Goal: Task Accomplishment & Management: Use online tool/utility

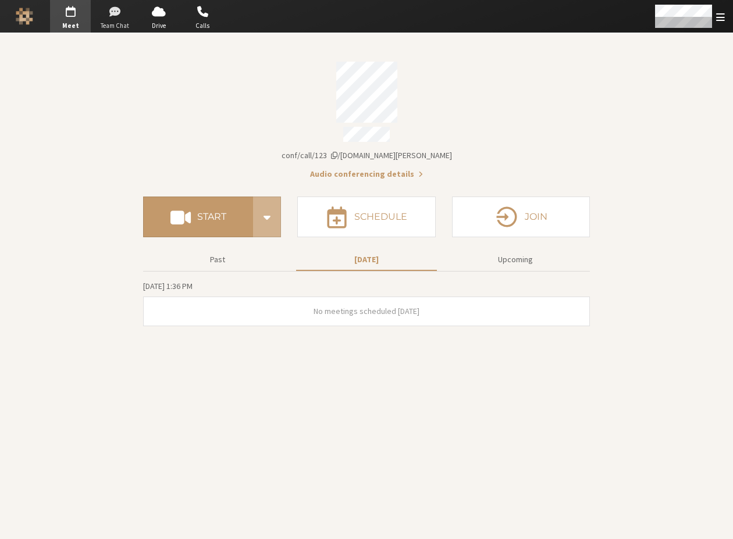
click at [114, 9] on span "button" at bounding box center [114, 11] width 41 height 19
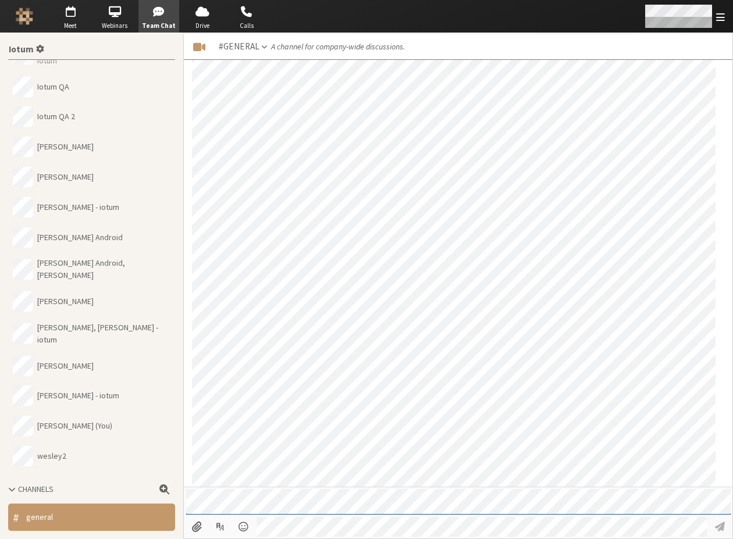
scroll to position [1068, 0]
click at [113, 27] on span "Webinars" at bounding box center [114, 26] width 41 height 10
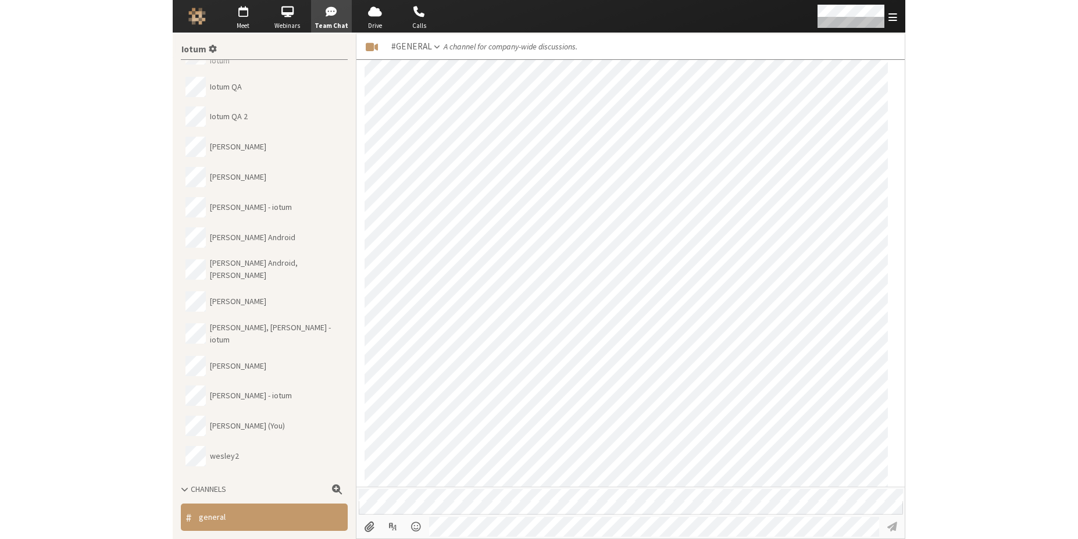
scroll to position [1111, 0]
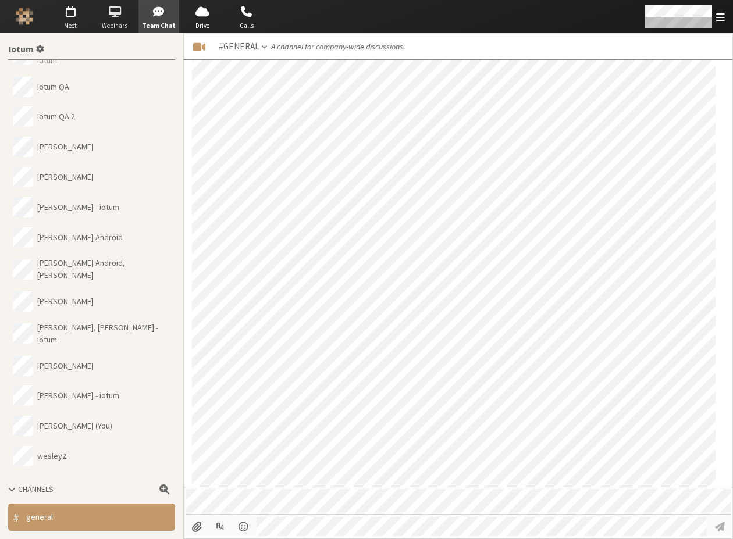
click at [122, 9] on span "button" at bounding box center [114, 11] width 41 height 19
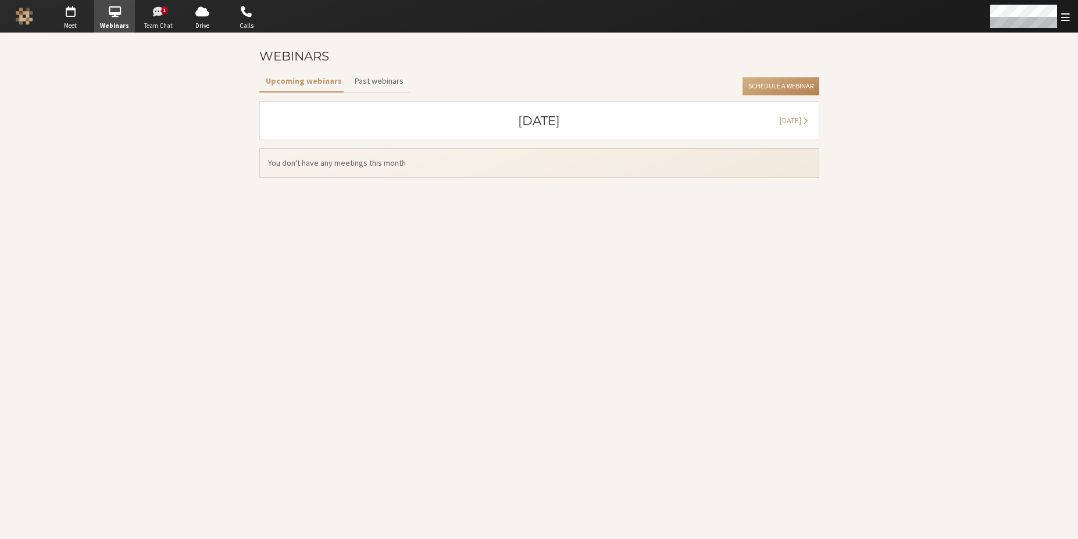
click at [148, 14] on span "button" at bounding box center [158, 11] width 41 height 19
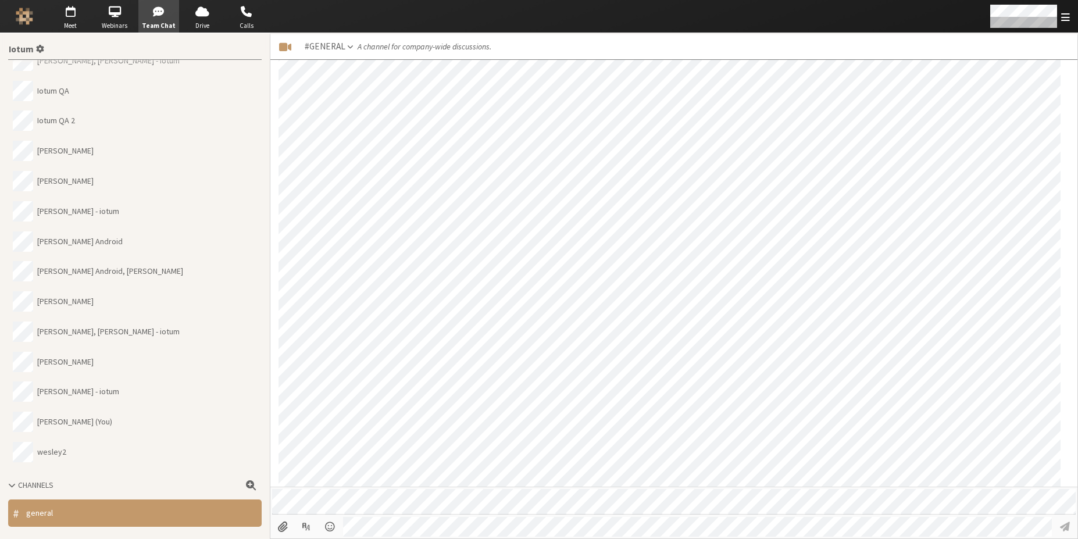
scroll to position [1185, 0]
click at [288, 530] on input "File picker" at bounding box center [283, 527] width 22 height 20
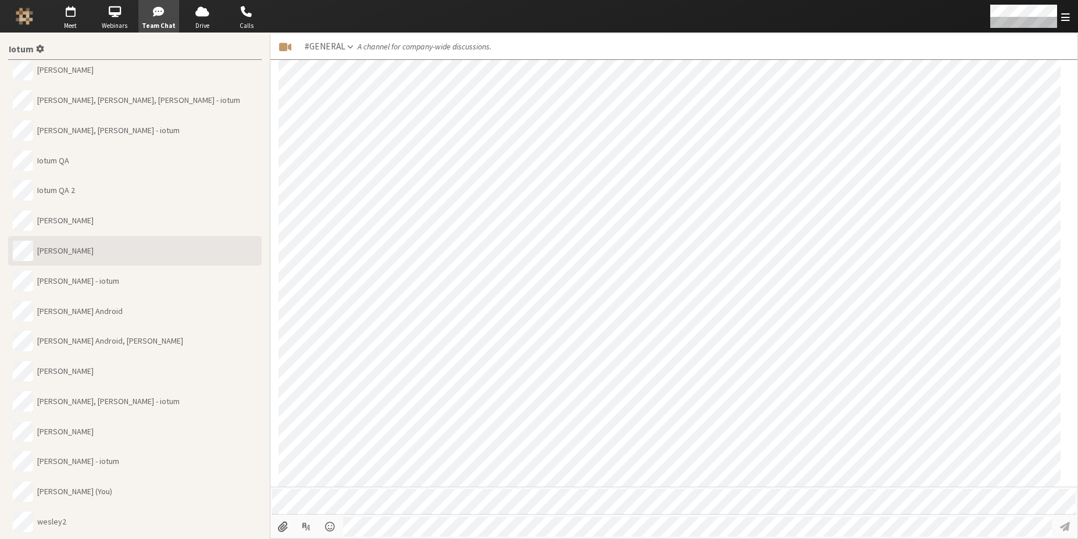
scroll to position [0, 0]
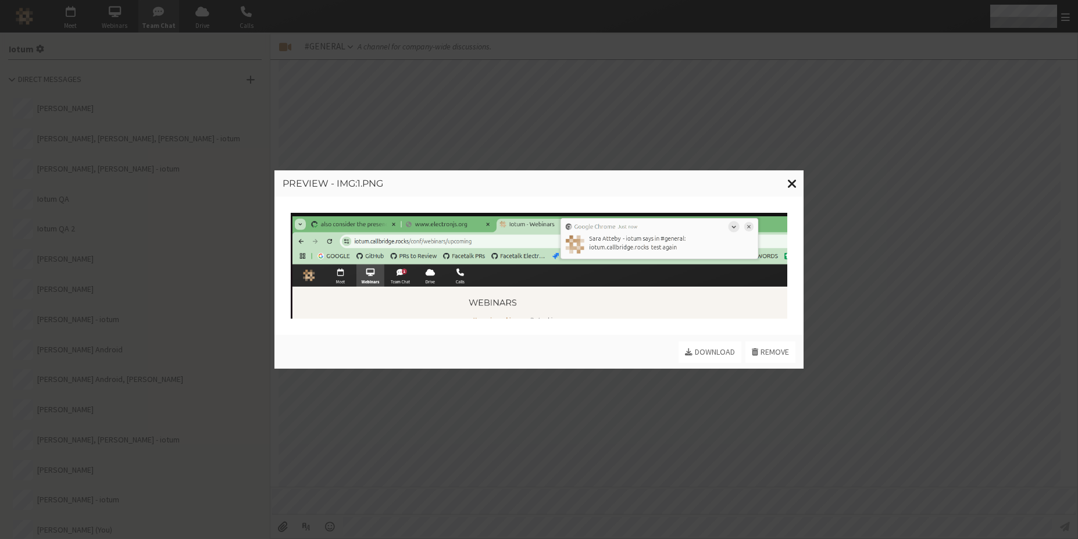
click at [732, 179] on span "Close modal" at bounding box center [793, 183] width 10 height 15
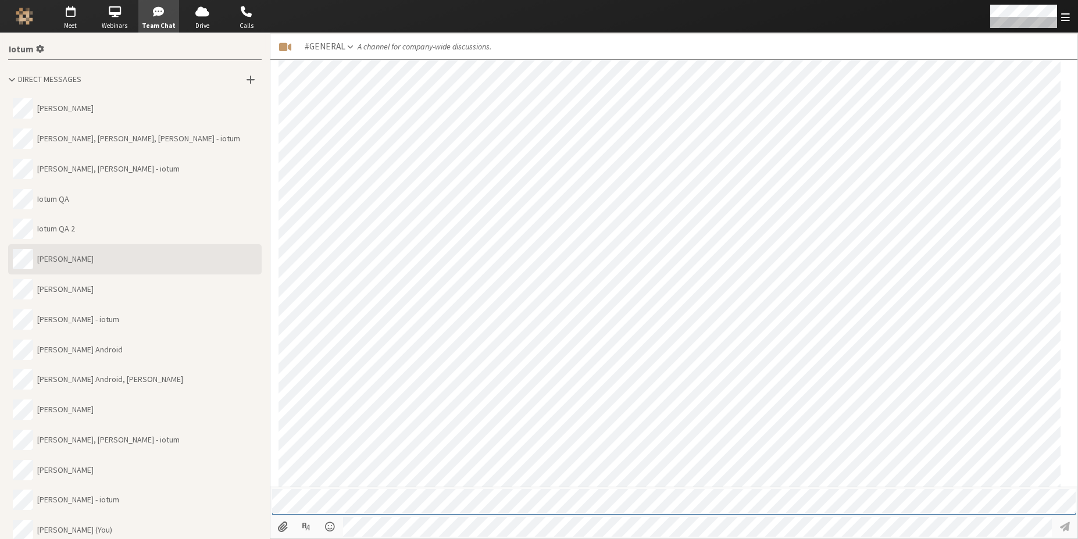
scroll to position [108, 0]
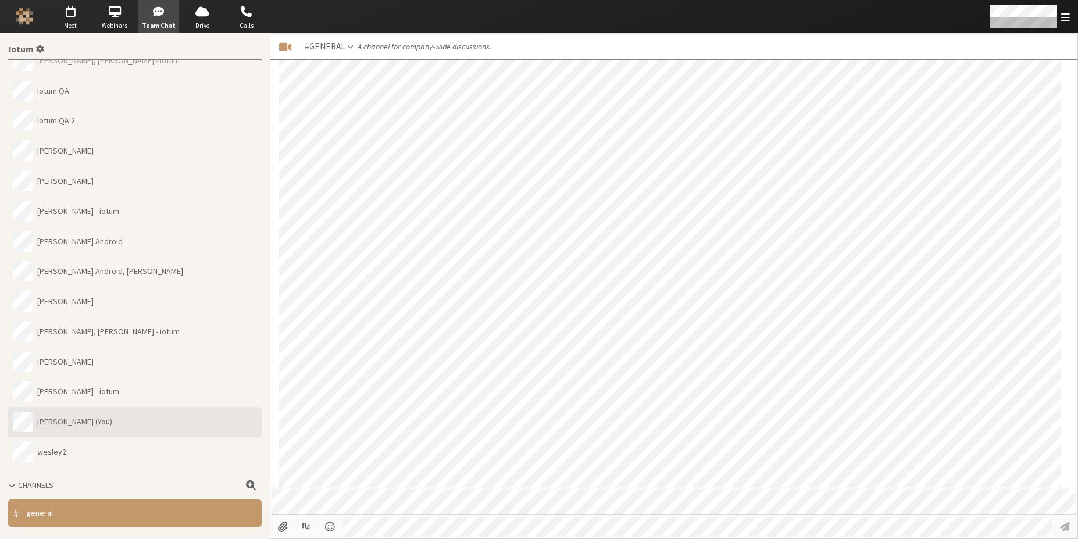
click at [86, 425] on button "Wes (You)" at bounding box center [135, 422] width 254 height 30
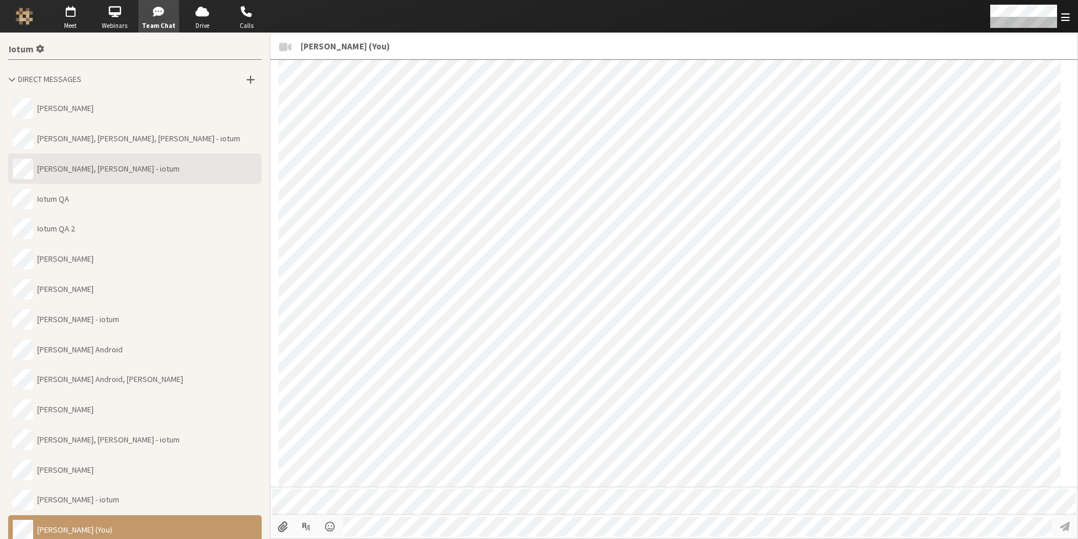
click at [179, 177] on button "Dee Maximenko, Sara Atteby - iotum" at bounding box center [135, 169] width 254 height 30
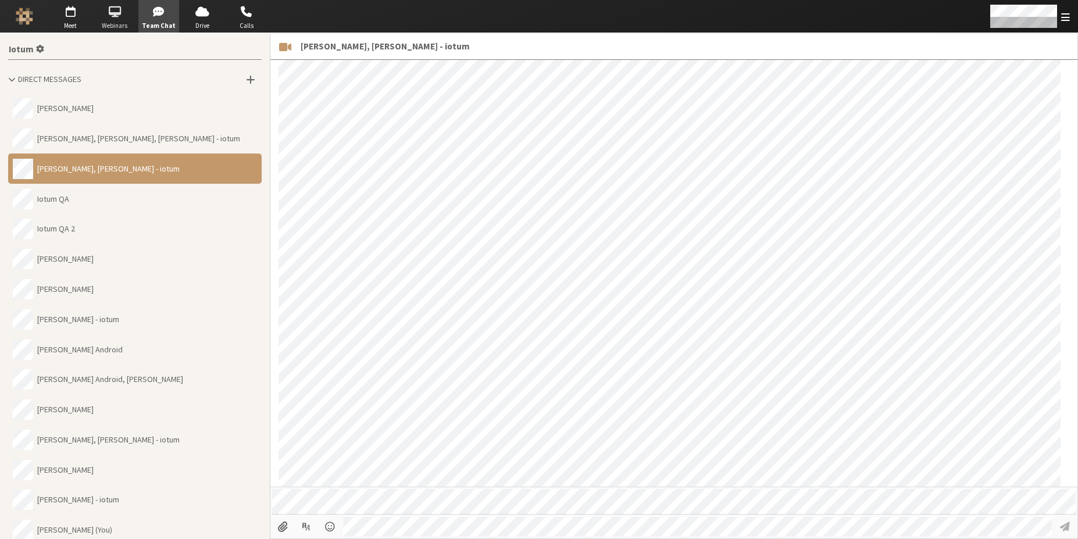
click at [126, 19] on span "button" at bounding box center [114, 11] width 41 height 19
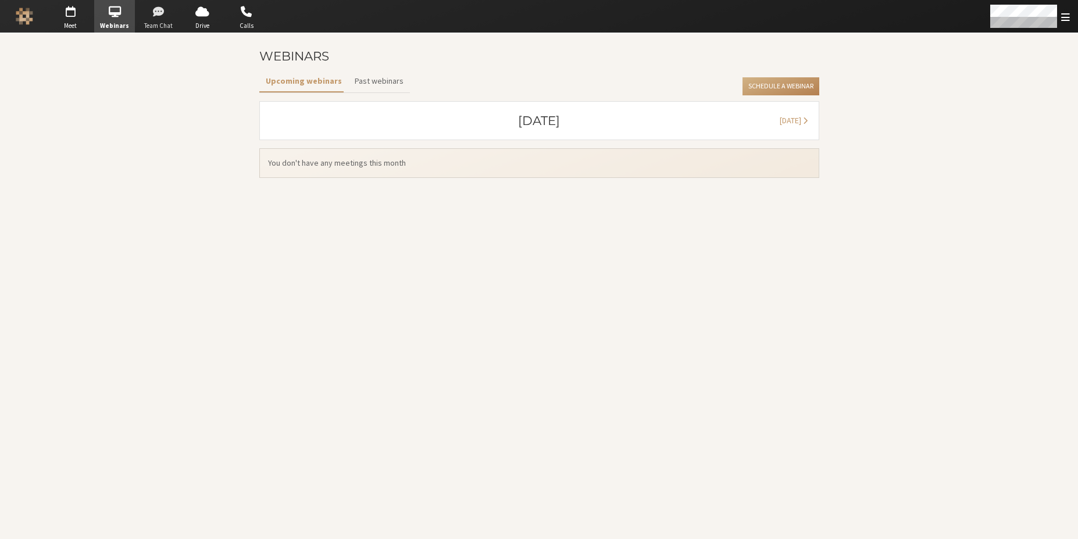
click at [162, 27] on span "Team Chat" at bounding box center [158, 26] width 41 height 10
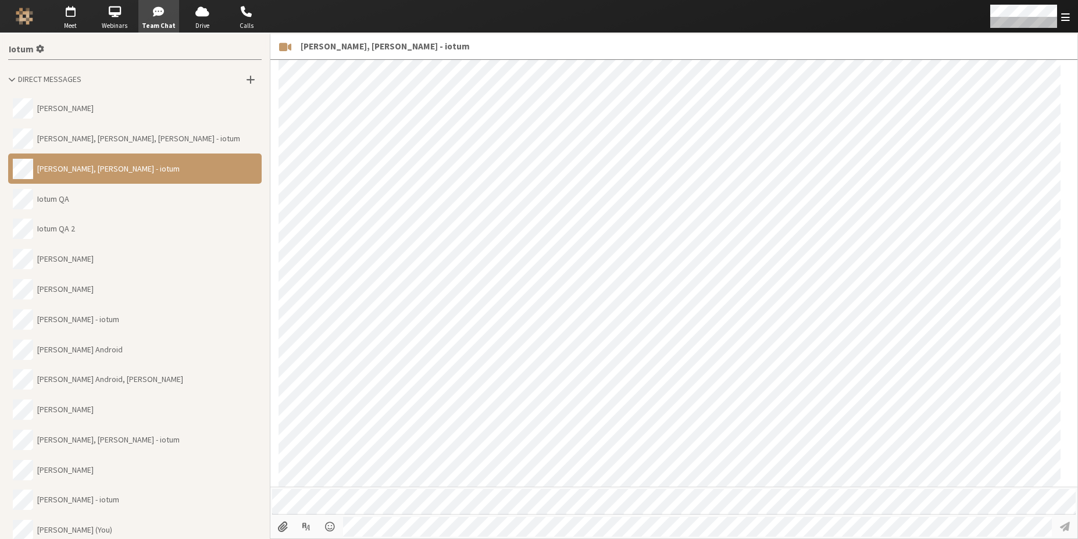
scroll to position [140, 0]
click at [184, 320] on button "Katya Ribeiro, Sara Atteby - iotum" at bounding box center [135, 319] width 254 height 30
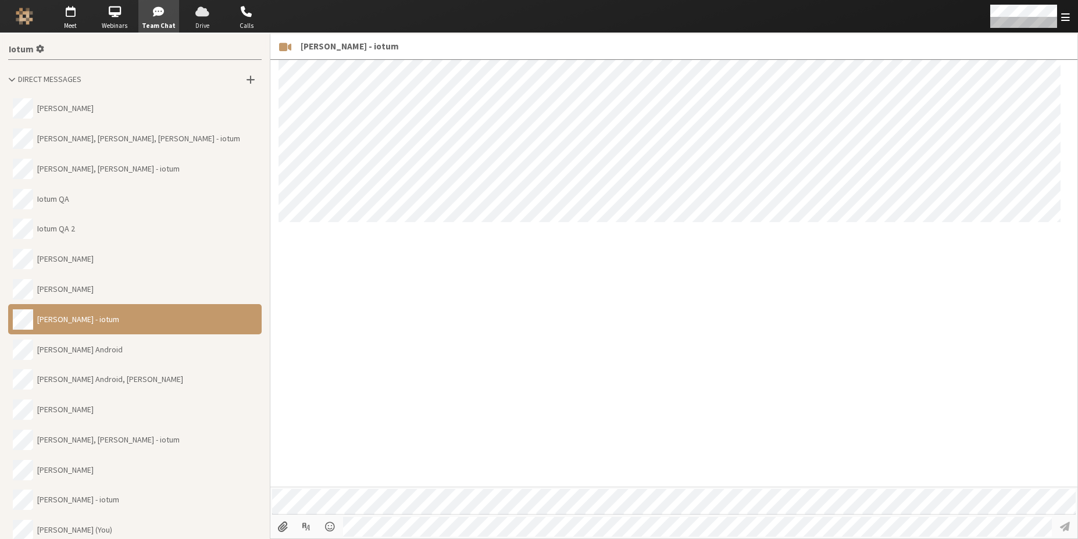
click at [198, 17] on span "button" at bounding box center [202, 11] width 41 height 19
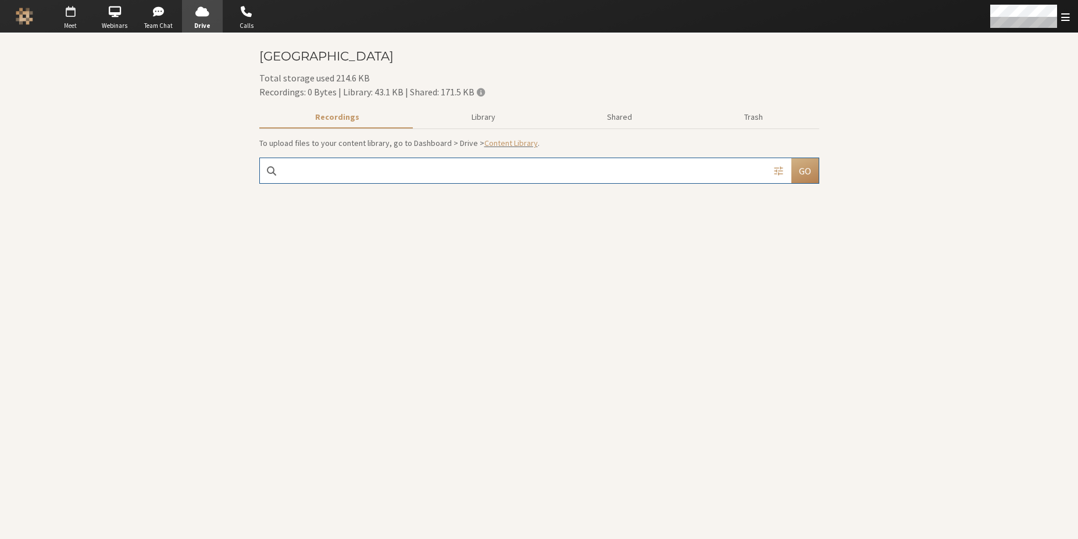
click at [79, 21] on span "Meet" at bounding box center [70, 26] width 41 height 10
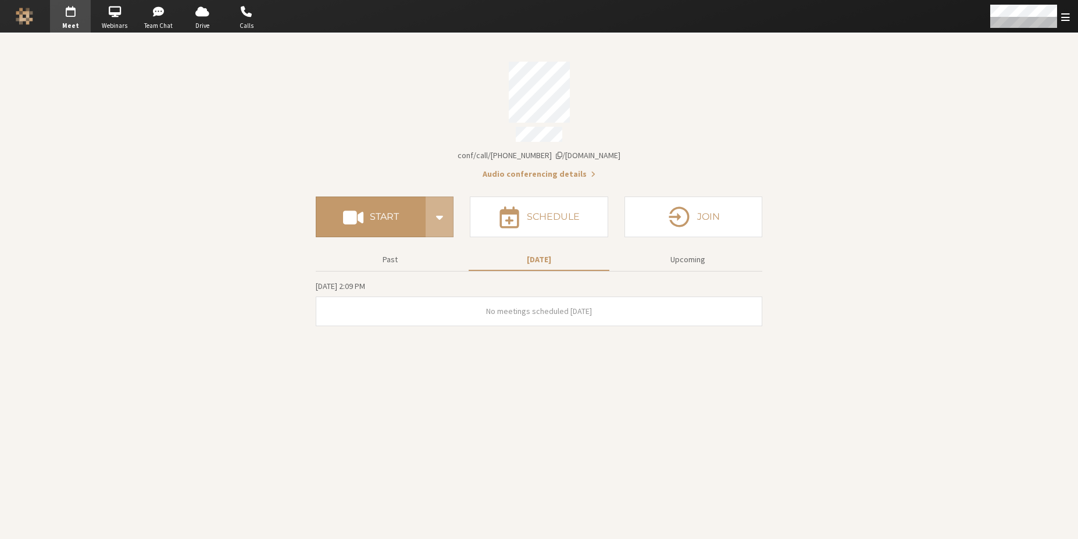
click at [732, 226] on section "Meeting link iotum.callbridge.rocks/conf/call/6850878 Audio conferencing detail…" at bounding box center [539, 286] width 1078 height 506
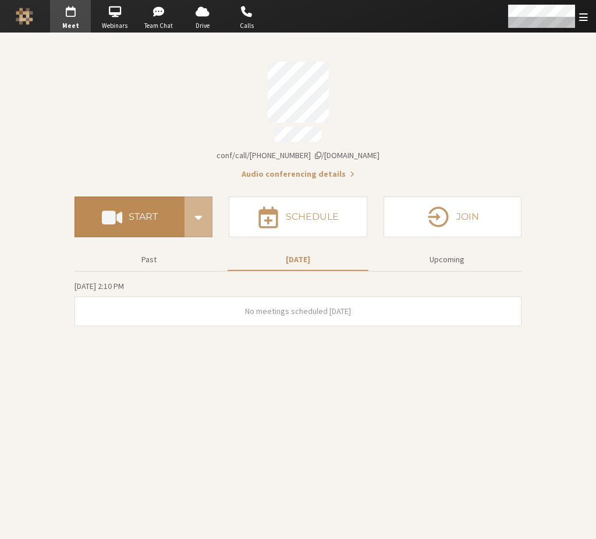
click at [128, 223] on button "Start" at bounding box center [129, 217] width 110 height 41
click at [108, 17] on span "button" at bounding box center [114, 11] width 41 height 19
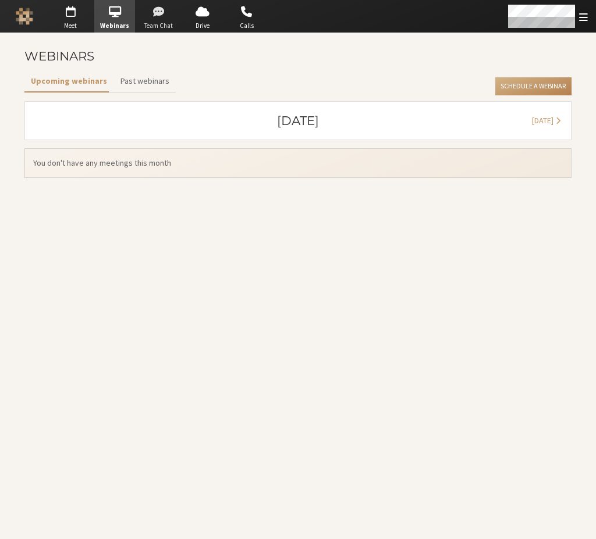
click at [148, 18] on span "button" at bounding box center [158, 11] width 41 height 19
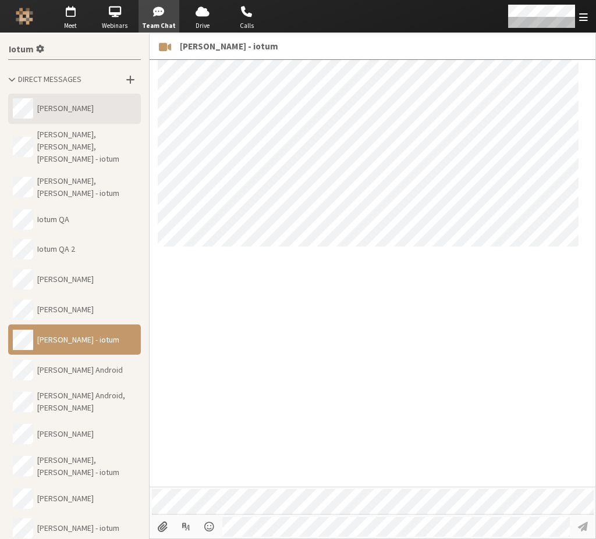
click at [67, 106] on button "Dee Maximenko" at bounding box center [74, 109] width 133 height 30
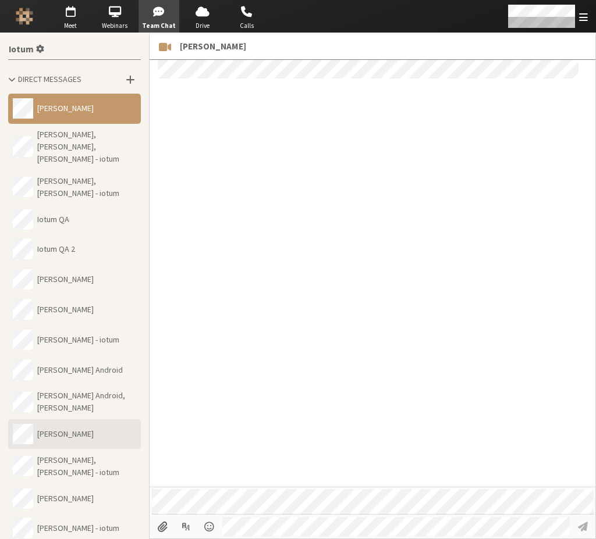
click at [71, 448] on button "Noam David Tomczak" at bounding box center [74, 434] width 133 height 30
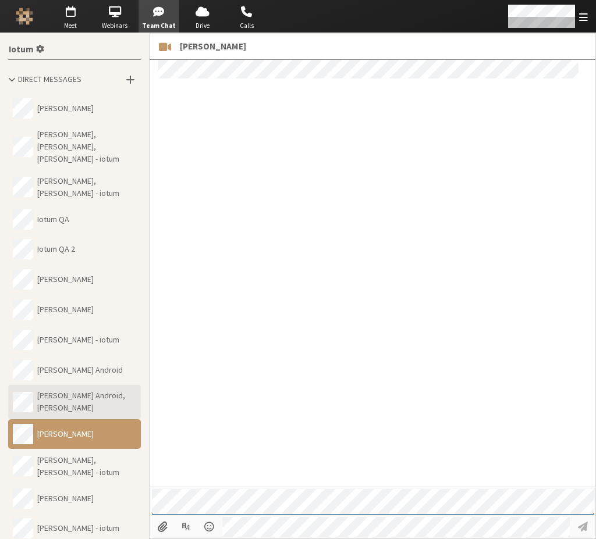
scroll to position [485, 0]
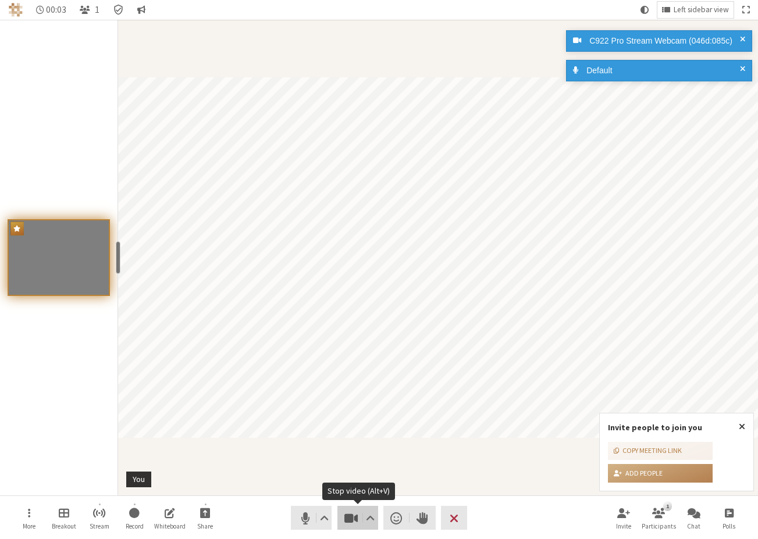
click at [340, 524] on button "Video" at bounding box center [357, 518] width 41 height 24
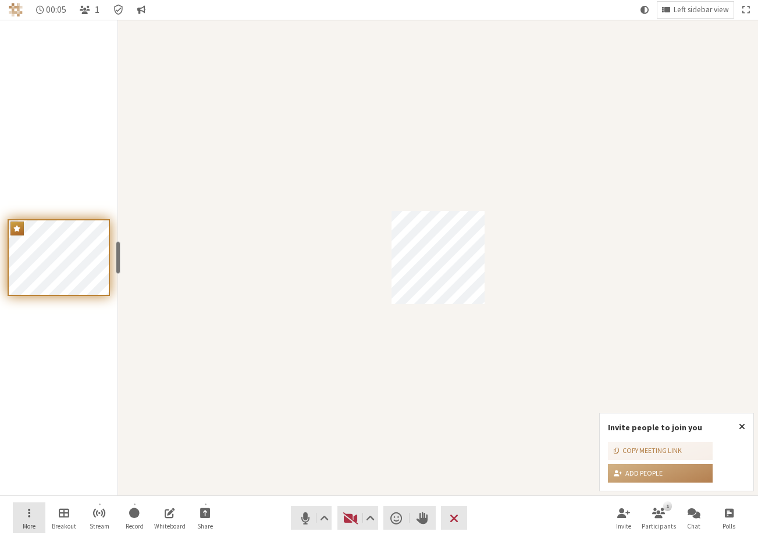
click at [36, 516] on button "More" at bounding box center [29, 518] width 33 height 31
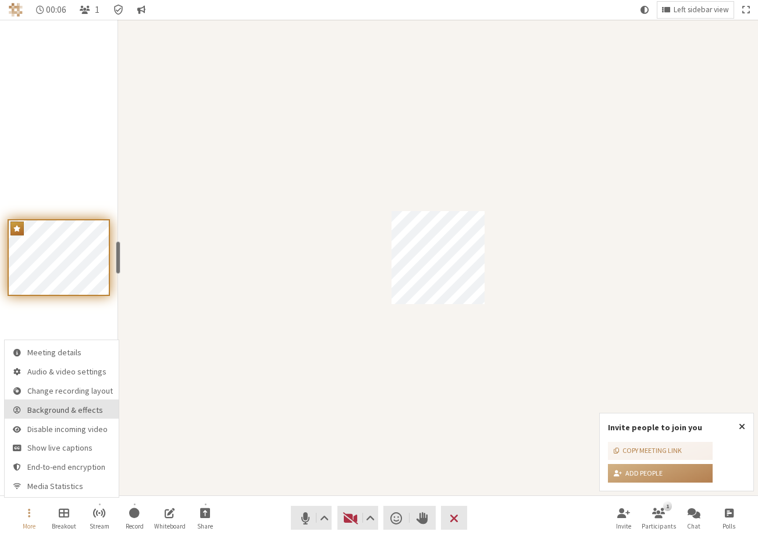
click at [59, 409] on span "Background & effects" at bounding box center [69, 410] width 85 height 9
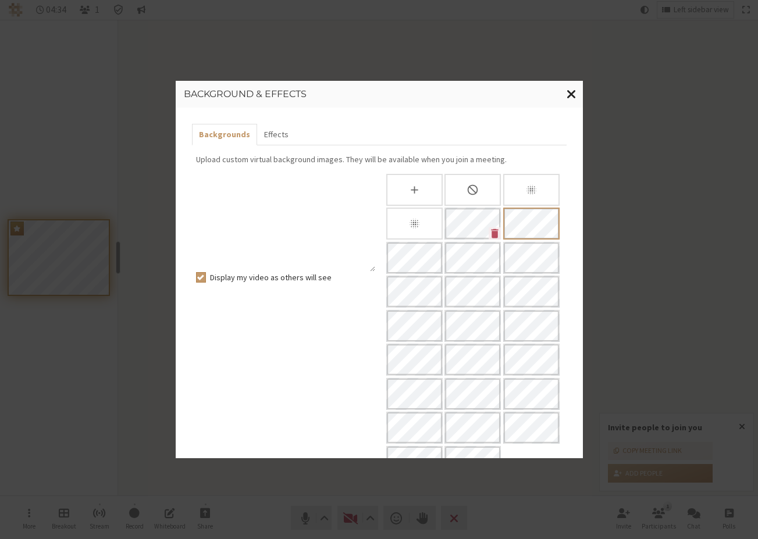
click at [568, 93] on span "Close modal" at bounding box center [571, 94] width 10 height 15
